Goal: Task Accomplishment & Management: Use online tool/utility

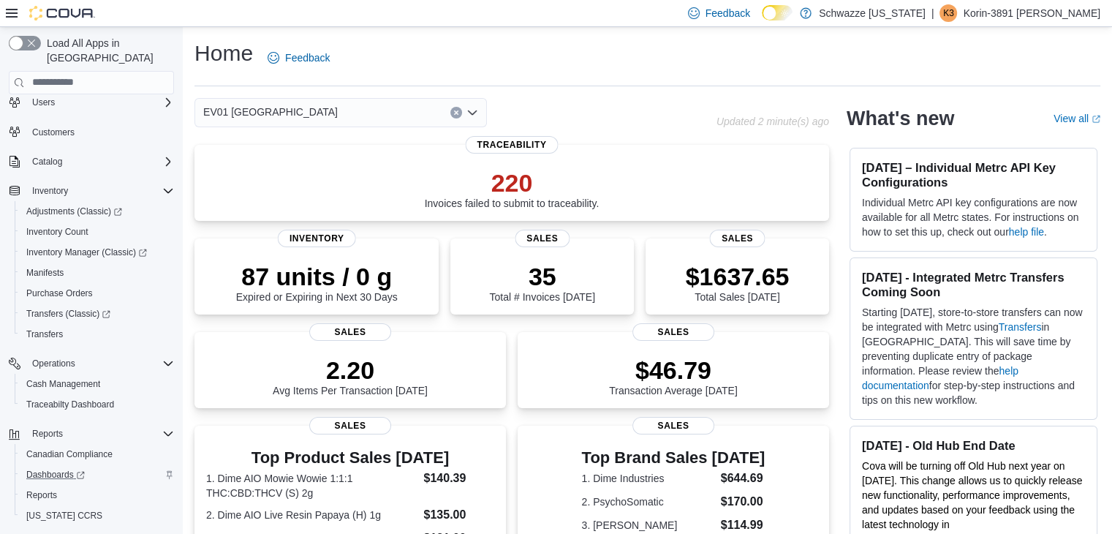
scroll to position [62, 0]
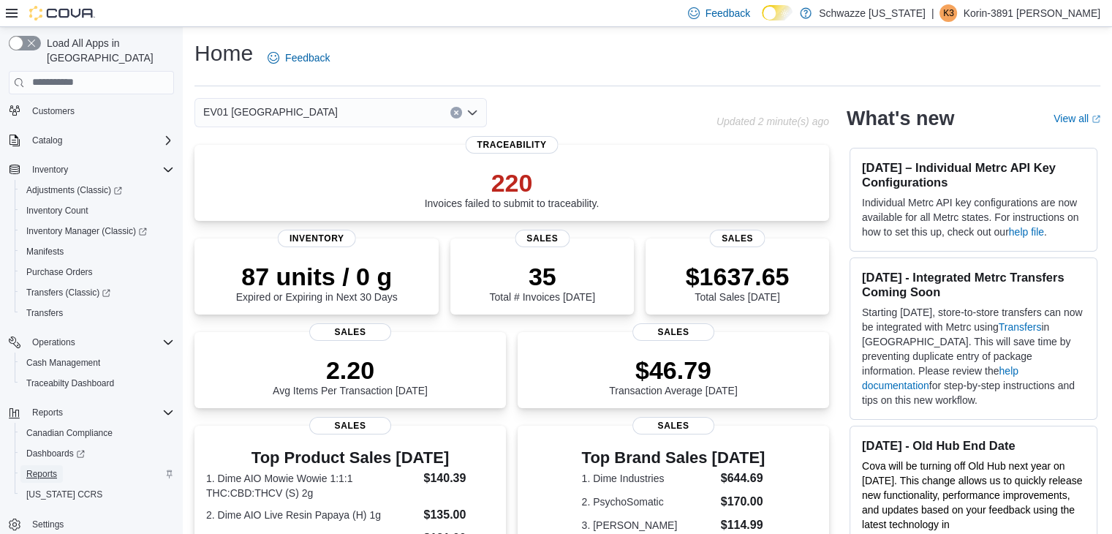
click at [51, 468] on span "Reports" at bounding box center [41, 474] width 31 height 12
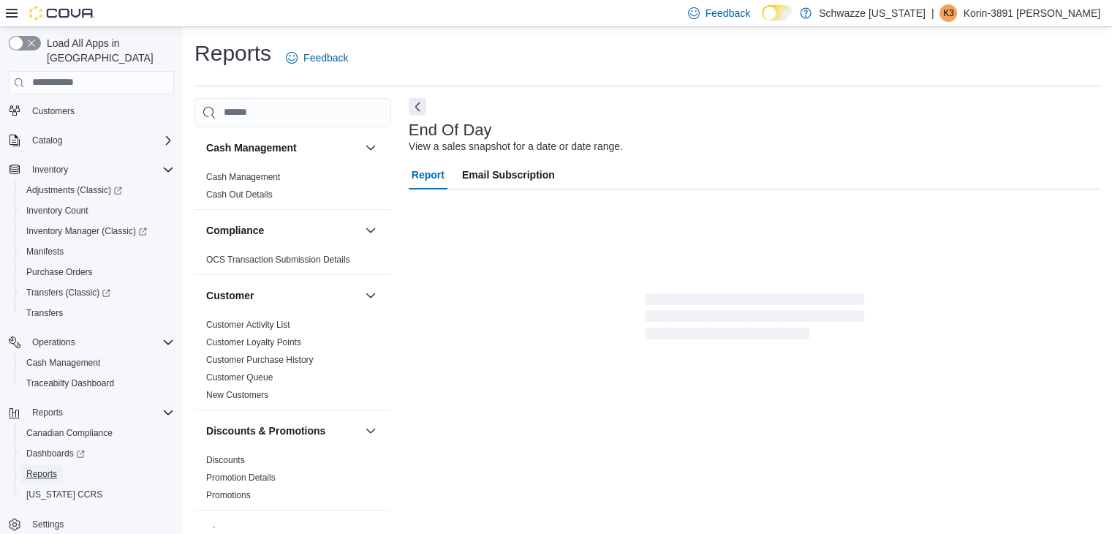
scroll to position [5, 0]
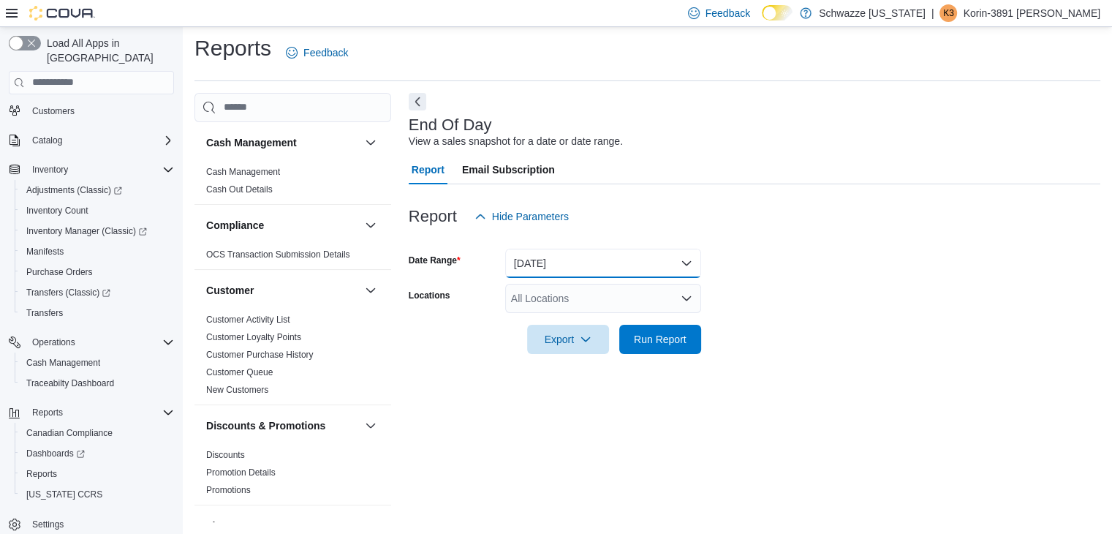
click at [624, 264] on button "[DATE]" at bounding box center [603, 263] width 196 height 29
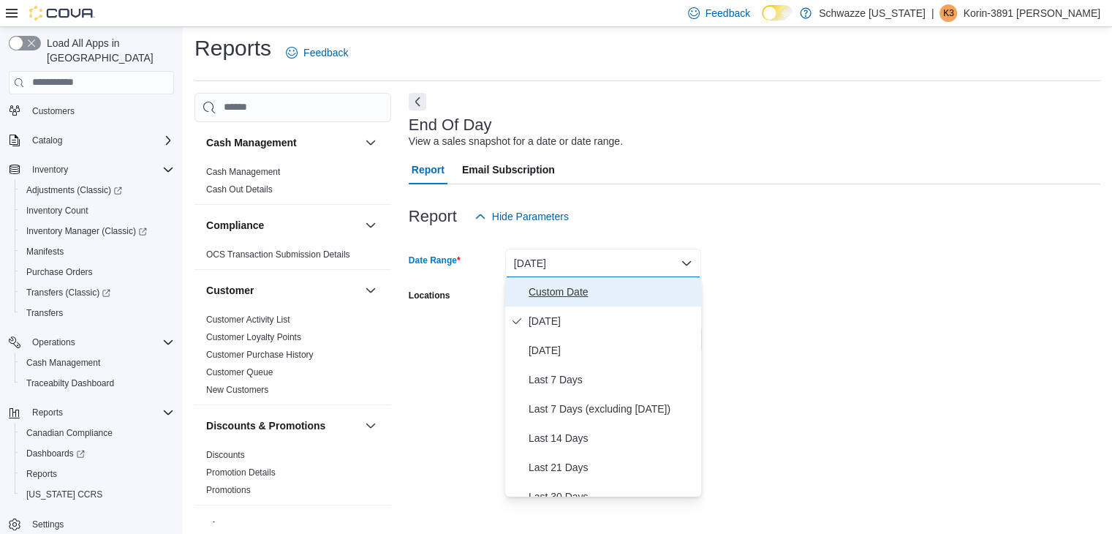
click at [584, 284] on span "Custom Date" at bounding box center [612, 292] width 167 height 18
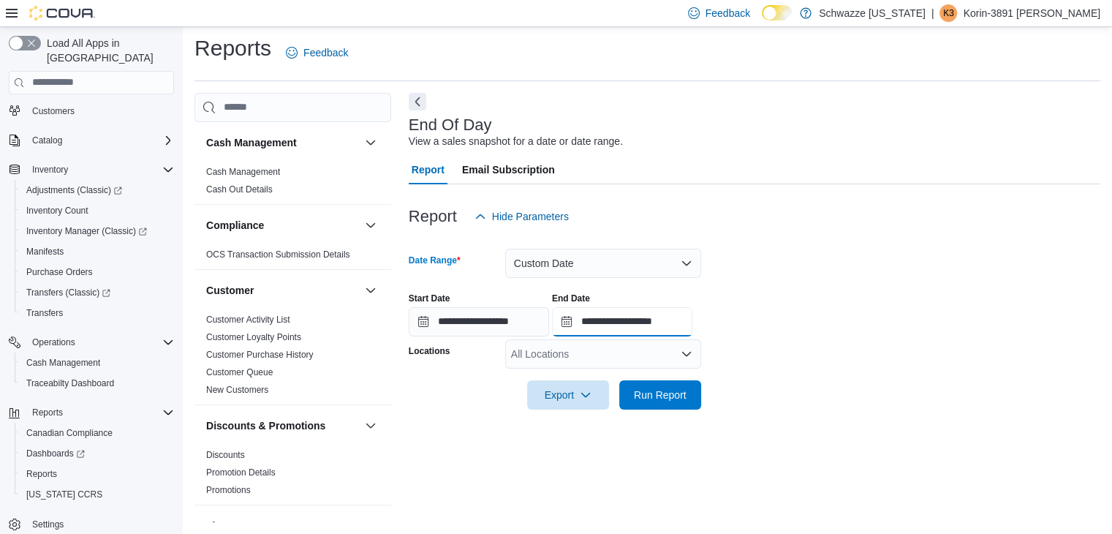
click at [585, 317] on input "**********" at bounding box center [622, 321] width 140 height 29
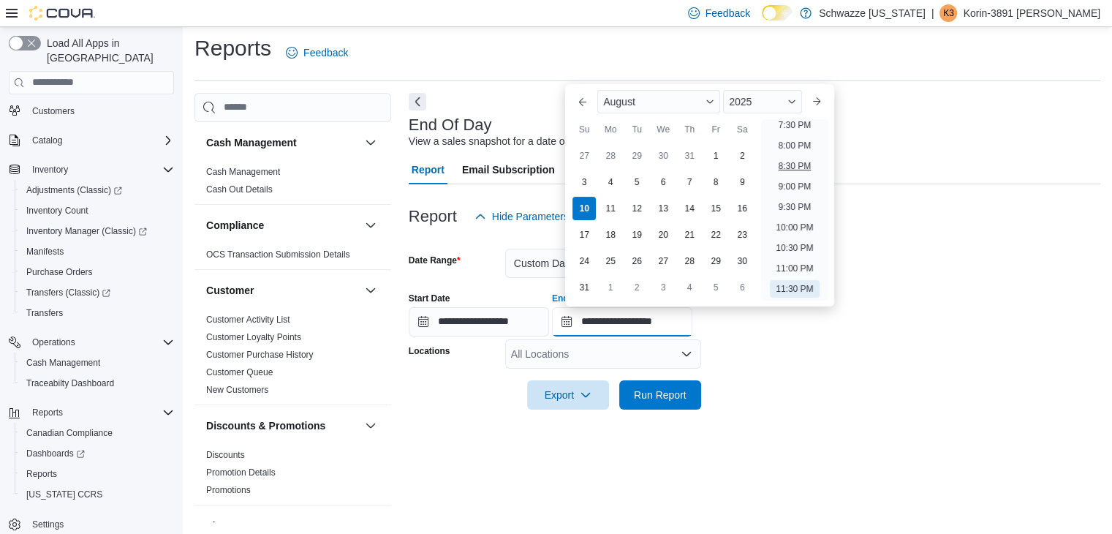
scroll to position [731, 0]
click at [794, 178] on li "7:00 PM" at bounding box center [795, 178] width 45 height 18
type input "**********"
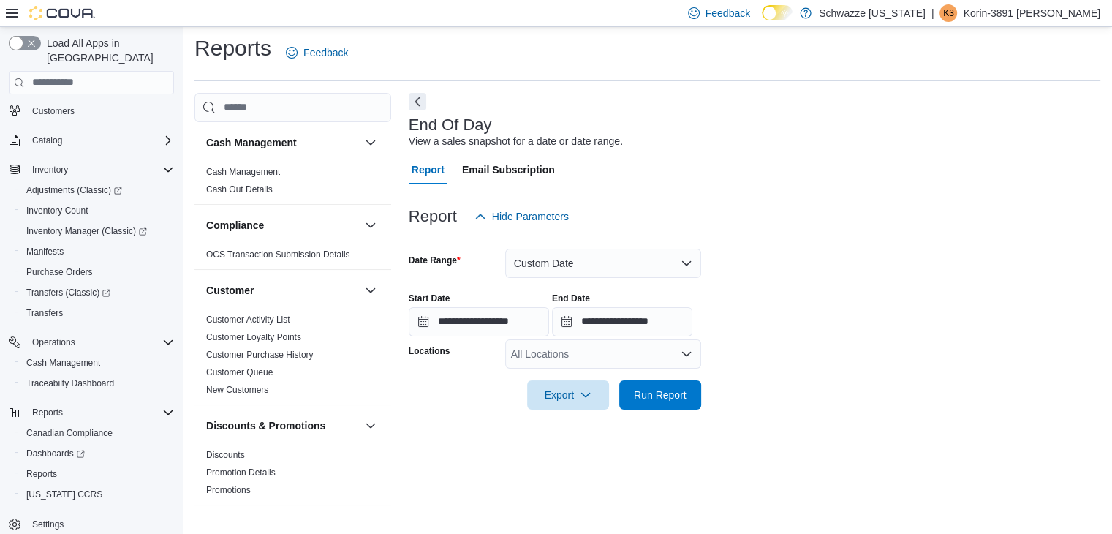
click at [816, 325] on div "**********" at bounding box center [755, 309] width 692 height 56
click at [694, 352] on div "All Locations" at bounding box center [603, 353] width 196 height 29
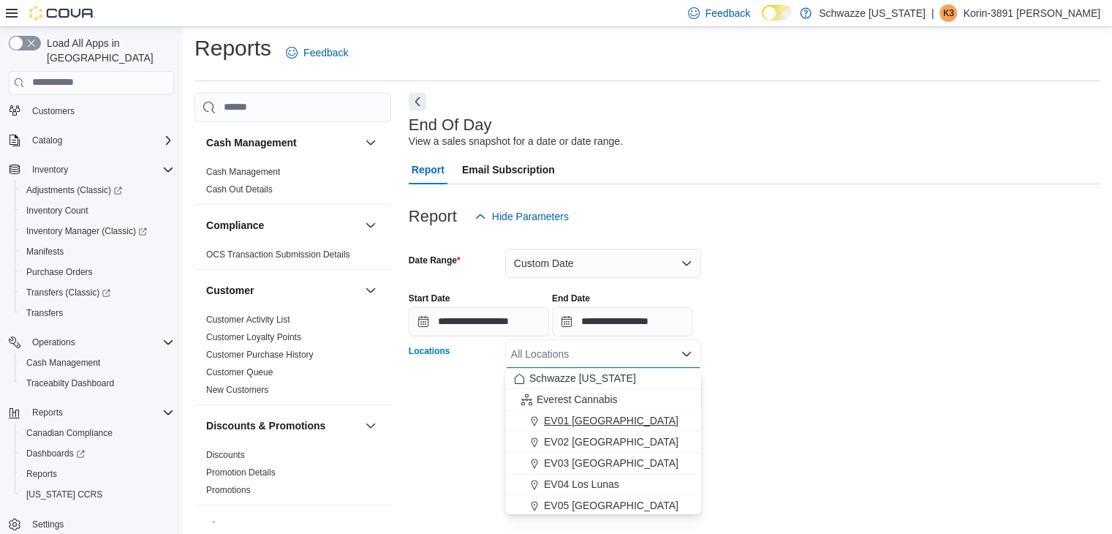
click at [647, 413] on div "EV01 [GEOGRAPHIC_DATA]" at bounding box center [603, 420] width 178 height 15
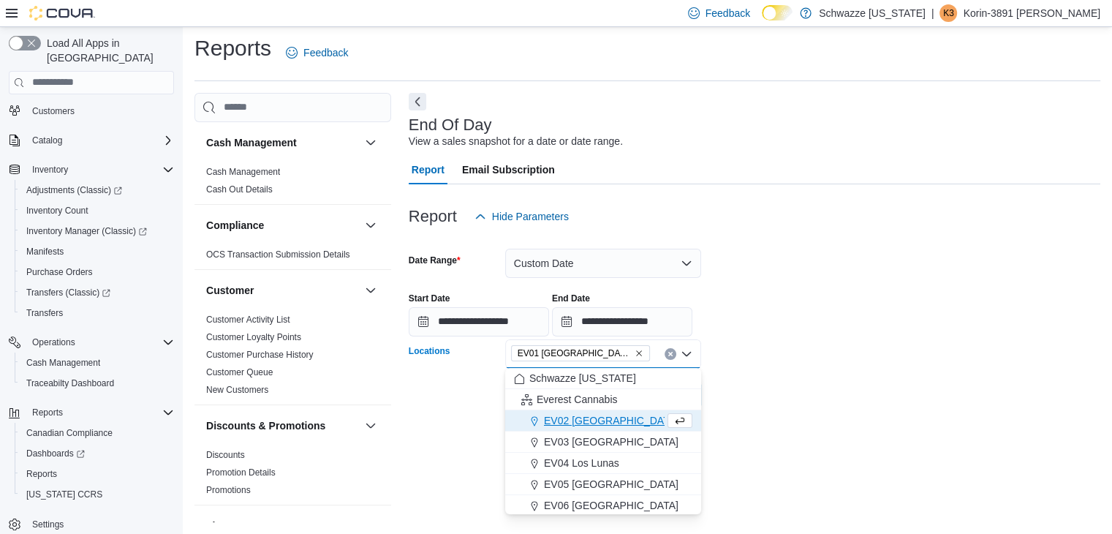
click at [867, 346] on form "**********" at bounding box center [755, 320] width 692 height 178
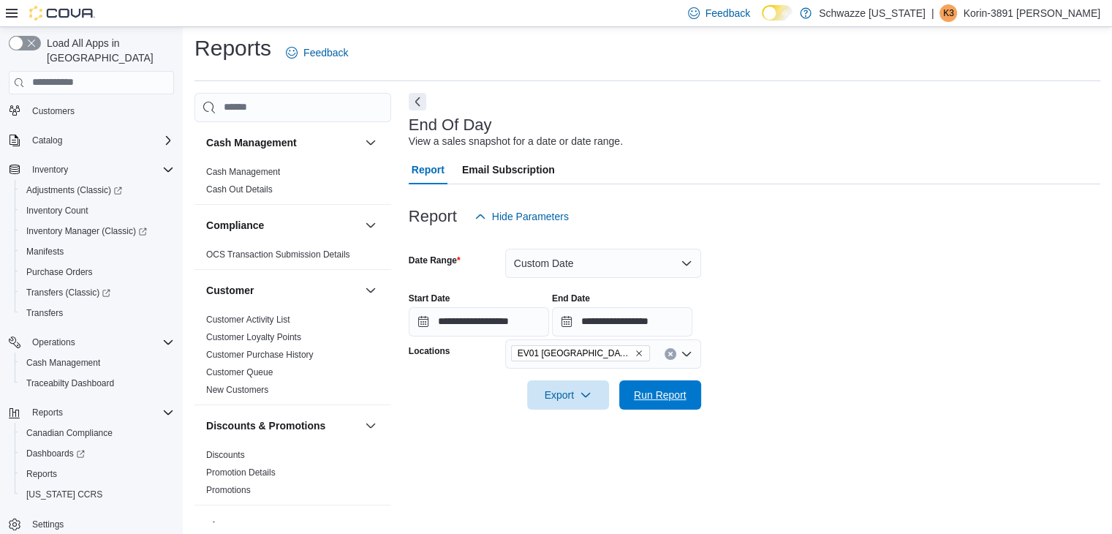
drag, startPoint x: 667, startPoint y: 399, endPoint x: 731, endPoint y: 402, distance: 64.4
click at [667, 399] on span "Run Report" at bounding box center [660, 394] width 53 height 15
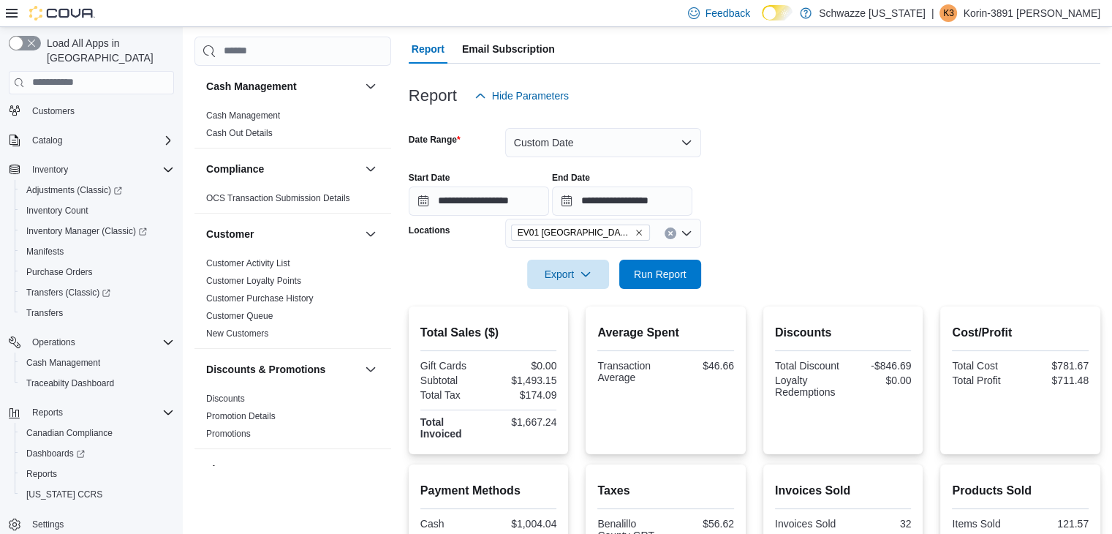
scroll to position [151, 0]
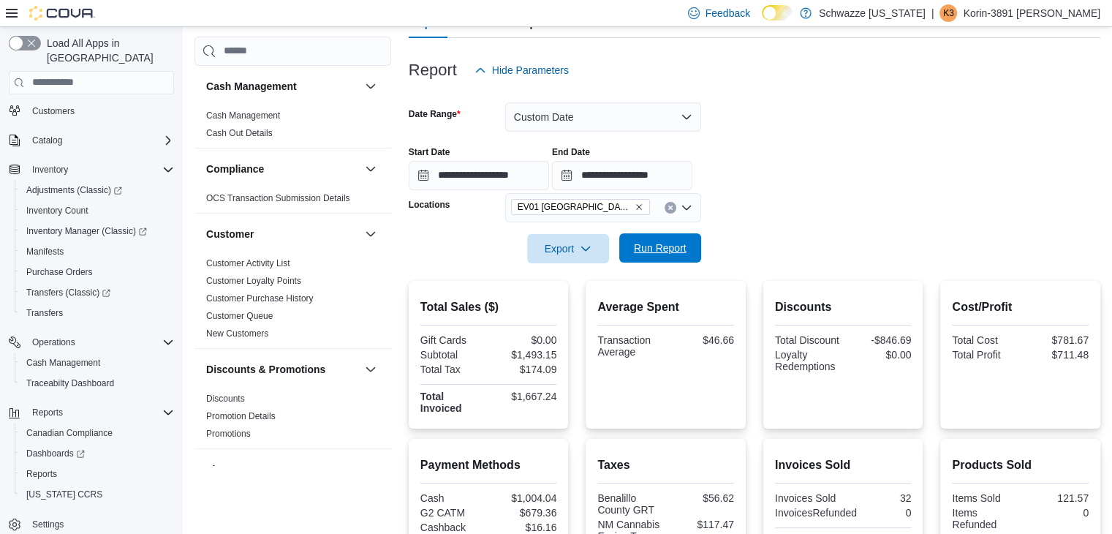
click at [674, 252] on span "Run Report" at bounding box center [660, 248] width 53 height 15
click at [589, 122] on button "Custom Date" at bounding box center [603, 116] width 196 height 29
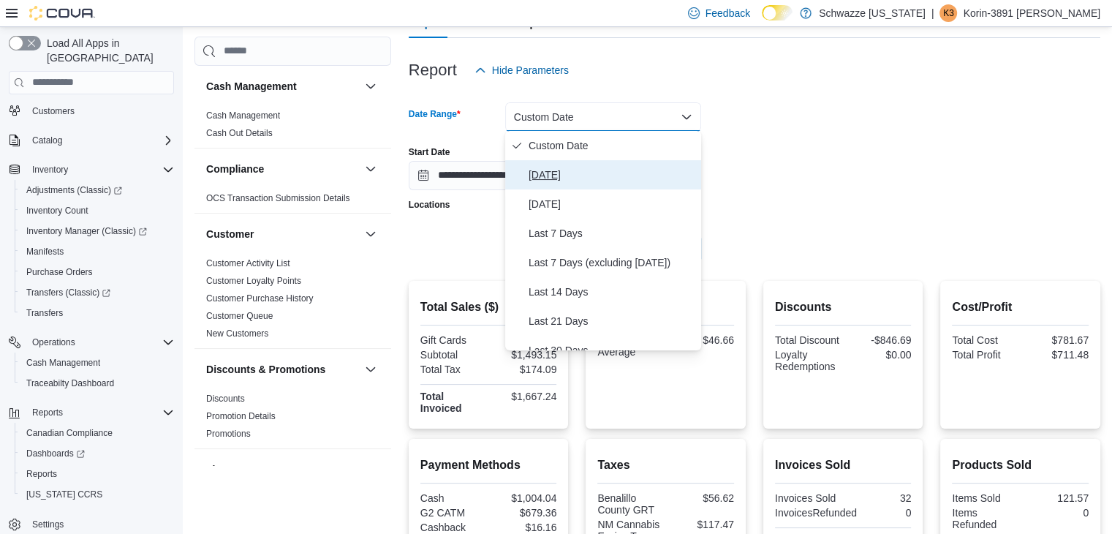
click at [571, 170] on span "[DATE]" at bounding box center [612, 175] width 167 height 18
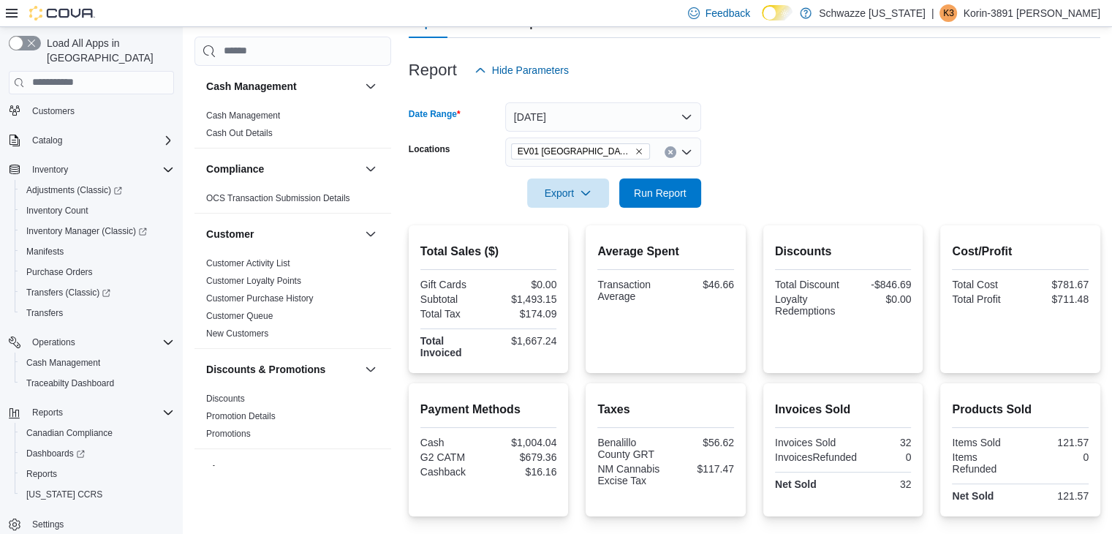
click at [745, 188] on form "Date Range [DATE] Locations [GEOGRAPHIC_DATA] North Valley Export Run Report" at bounding box center [755, 146] width 692 height 123
click at [680, 200] on span "Run Report" at bounding box center [660, 192] width 64 height 29
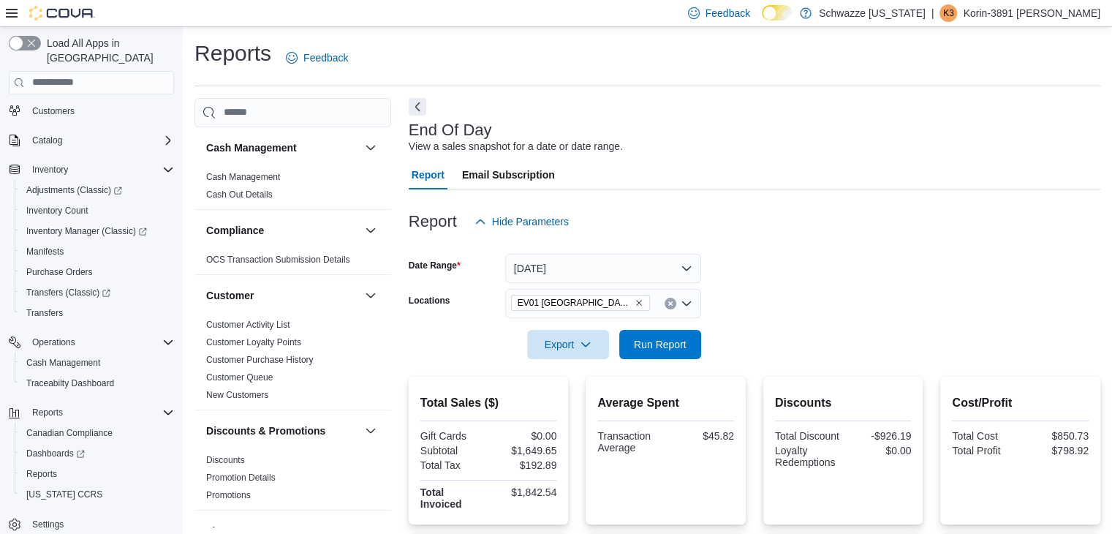
drag, startPoint x: 909, startPoint y: 187, endPoint x: 775, endPoint y: 115, distance: 152.1
click at [755, 108] on div "End Of Day View a sales snapshot for a date or date range. Report Email Subscri…" at bounding box center [755, 520] width 692 height 845
click at [957, 16] on div "K3" at bounding box center [948, 13] width 18 height 18
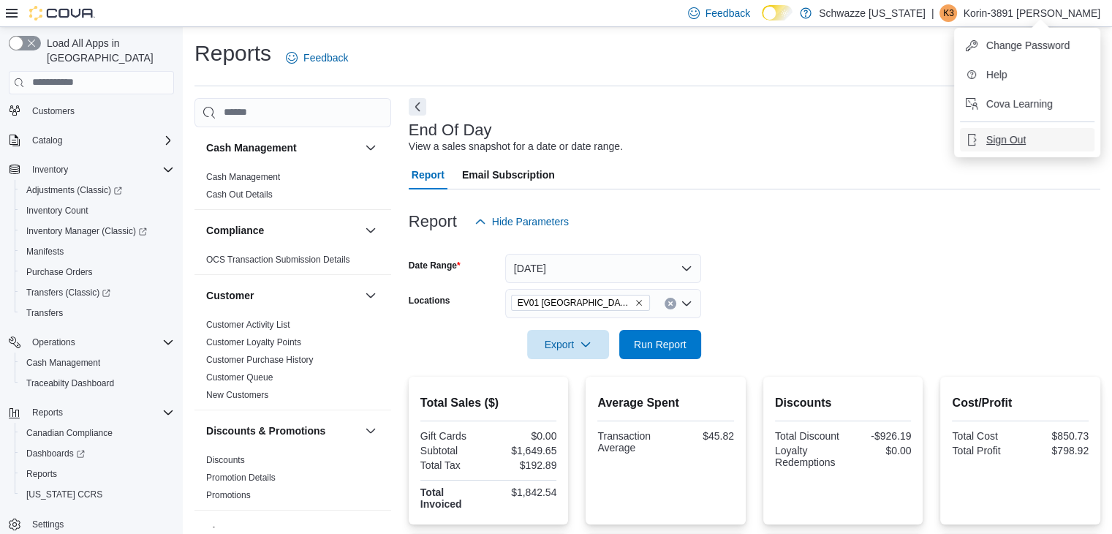
click at [982, 141] on button "Sign Out" at bounding box center [1027, 139] width 135 height 23
